Goal: Find specific page/section: Find specific page/section

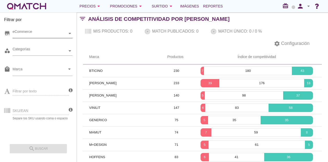
click at [39, 35] on div "eCommerce" at bounding box center [40, 33] width 55 height 5
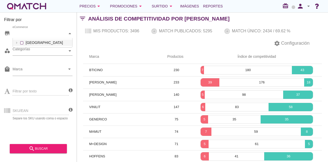
scroll to position [9, 60]
click at [39, 38] on div "eCommerce [GEOGRAPHIC_DATA]" at bounding box center [43, 33] width 60 height 9
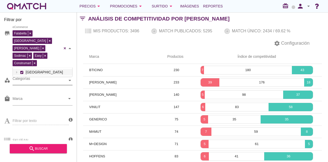
click at [39, 78] on div "Categorías" at bounding box center [40, 80] width 55 height 5
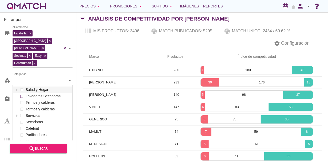
scroll to position [76, 60]
click at [77, 79] on div at bounding box center [77, 87] width 0 height 150
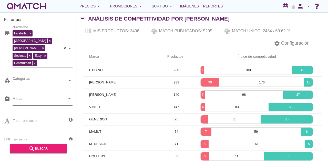
click at [62, 96] on input "Marca" at bounding box center [39, 100] width 53 height 8
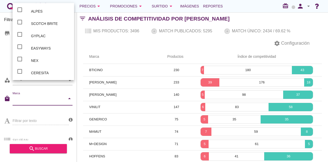
click at [77, 79] on div "Marca Productos Índice de competitividad BTICINO 230 7 180 43 SCHNEIDER 233 39 …" at bounding box center [202, 126] width 251 height 153
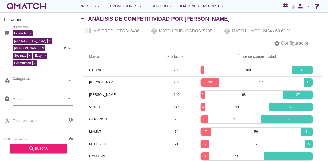
click at [53, 76] on div "Categorías" at bounding box center [40, 80] width 55 height 9
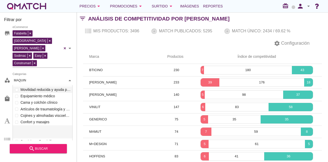
scroll to position [35, 60]
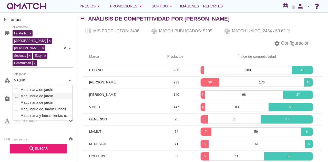
click at [43, 81] on div "Categorías MAQUIN MAQUIN Salud y Hogar Lavadoras Secadoras Termos y calderas Te…" at bounding box center [43, 80] width 60 height 9
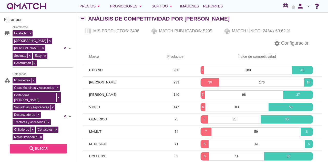
type input "MAQUIN"
click at [41, 150] on div "search buscar" at bounding box center [38, 148] width 49 height 6
